Goal: Task Accomplishment & Management: Use online tool/utility

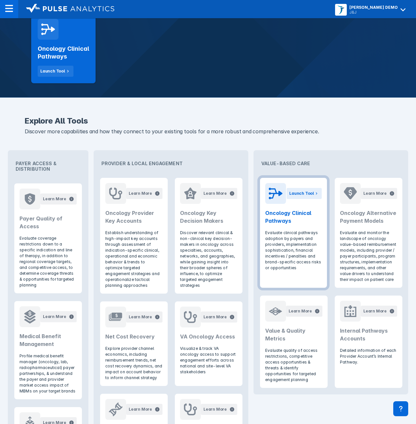
scroll to position [152, 0]
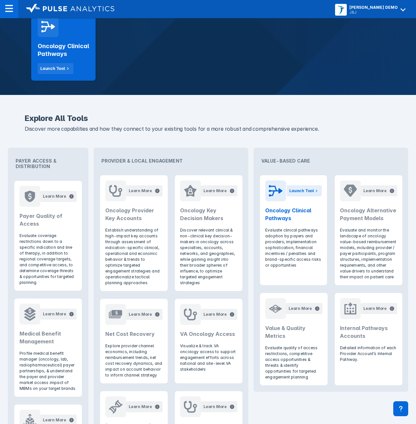
drag, startPoint x: 5, startPoint y: 83, endPoint x: 7, endPoint y: 69, distance: 13.8
click at [381, 9] on div "Janssen DEMO" at bounding box center [373, 7] width 48 height 5
click at [380, 26] on button "Logout" at bounding box center [372, 27] width 76 height 13
